Goal: Find specific fact: Find specific fact

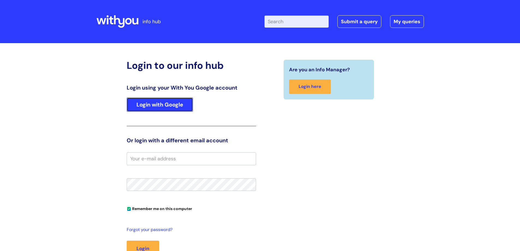
click at [164, 105] on link "Login with Google" at bounding box center [160, 104] width 66 height 14
click at [151, 106] on link "Login with Google" at bounding box center [160, 104] width 66 height 14
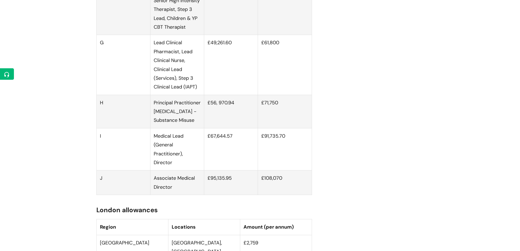
scroll to position [955, 0]
drag, startPoint x: 208, startPoint y: 107, endPoint x: 235, endPoint y: 109, distance: 27.0
click at [235, 109] on td "£56, 970.94" at bounding box center [231, 110] width 54 height 33
copy td "£56, 970.94"
